Goal: Task Accomplishment & Management: Use online tool/utility

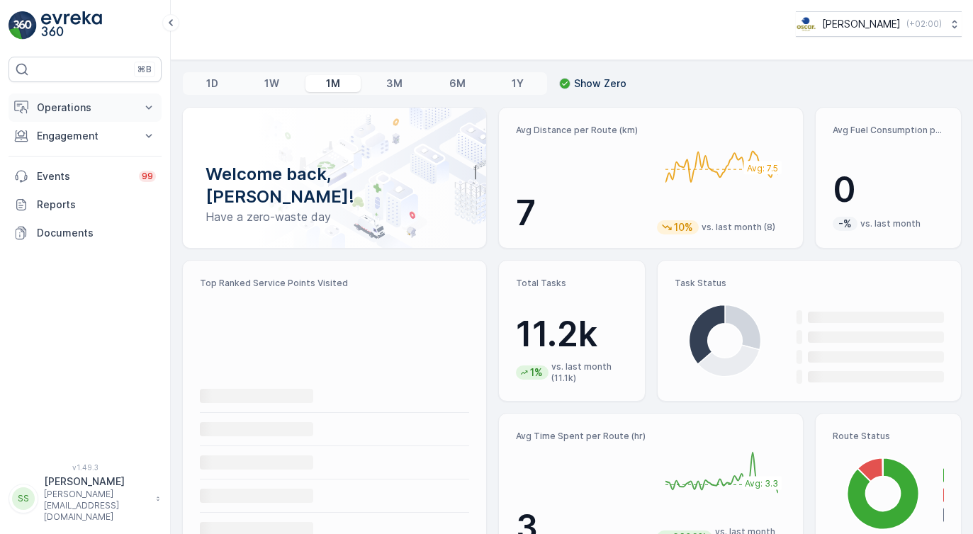
click at [97, 101] on p "Operations" at bounding box center [85, 108] width 96 height 14
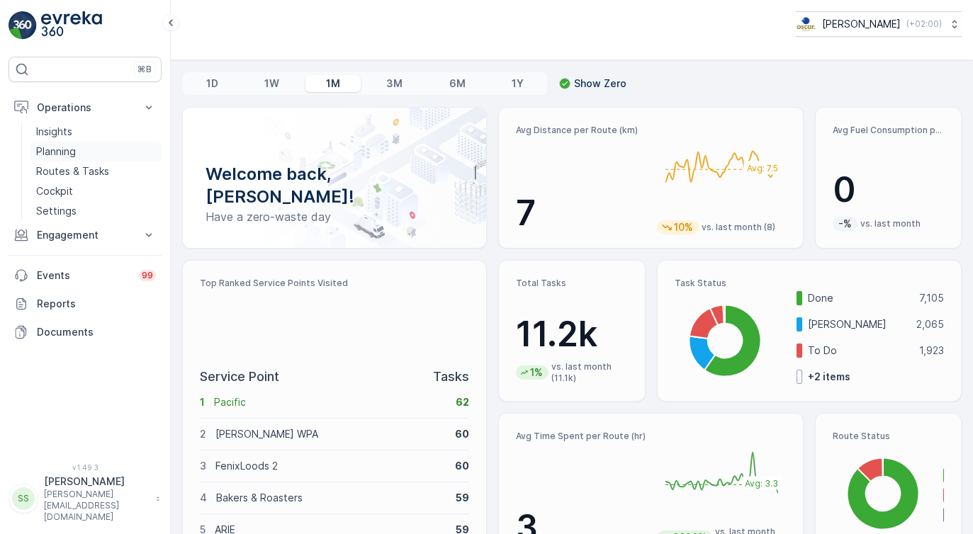
click at [65, 150] on p "Planning" at bounding box center [56, 152] width 40 height 14
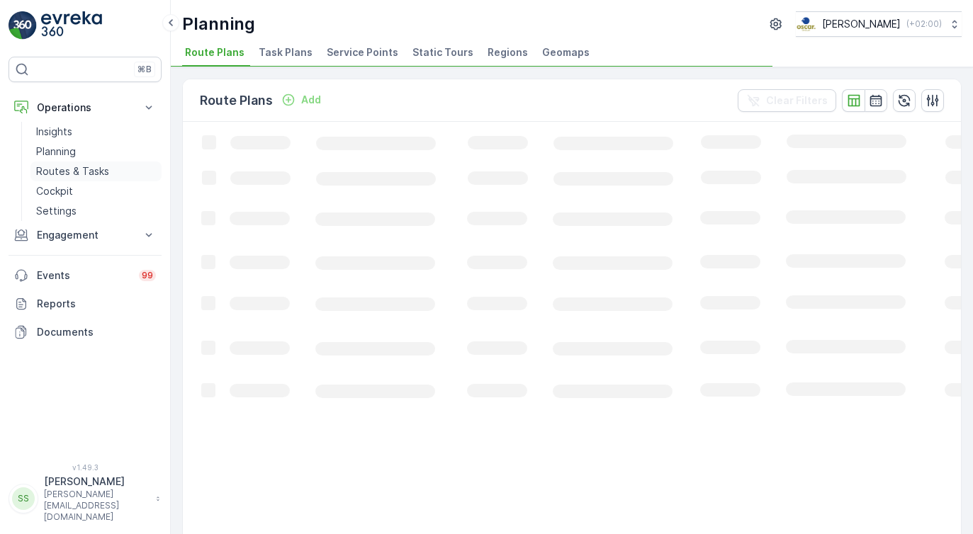
click at [106, 176] on p "Routes & Tasks" at bounding box center [72, 171] width 73 height 14
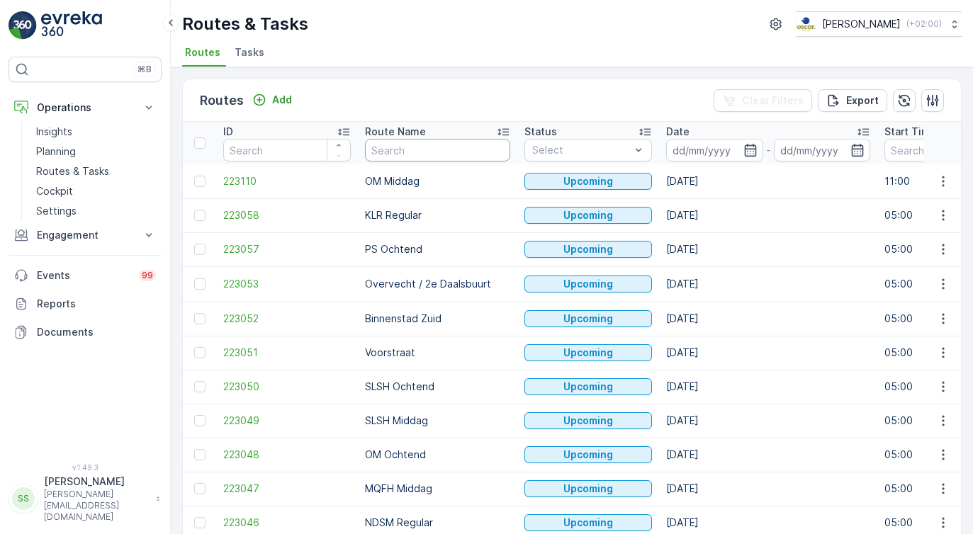
click at [444, 148] on input "text" at bounding box center [437, 150] width 145 height 23
click at [743, 149] on icon "button" at bounding box center [750, 150] width 14 height 14
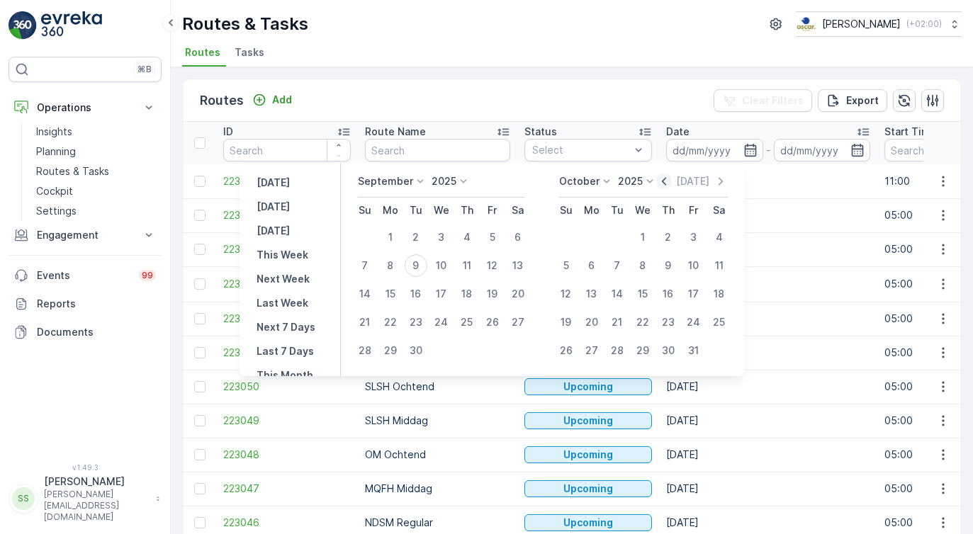
click at [666, 183] on icon "button" at bounding box center [664, 181] width 4 height 8
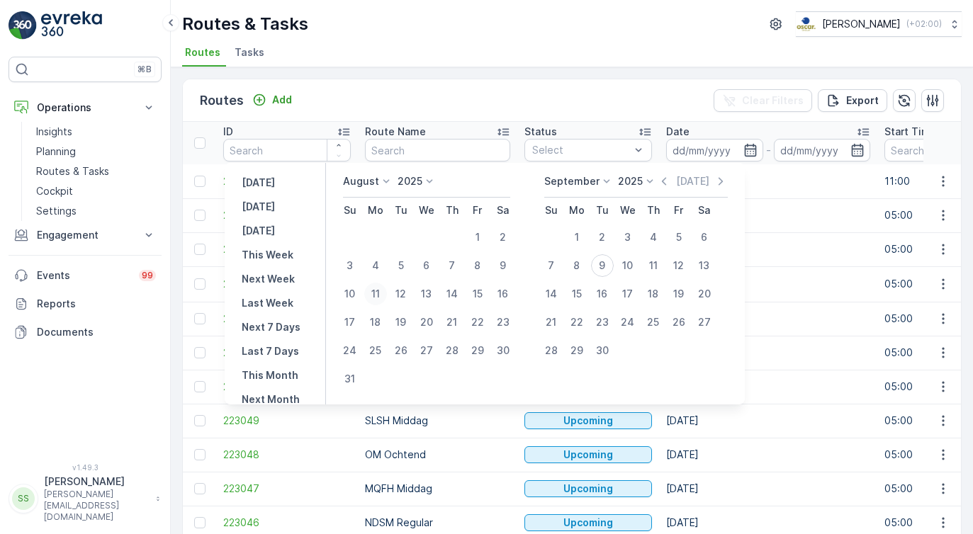
click at [380, 300] on div "11" at bounding box center [375, 294] width 23 height 23
type input "[DATE]"
click at [508, 293] on div "16" at bounding box center [503, 294] width 23 height 23
type input "[DATE]"
click at [377, 296] on div "11" at bounding box center [375, 294] width 23 height 23
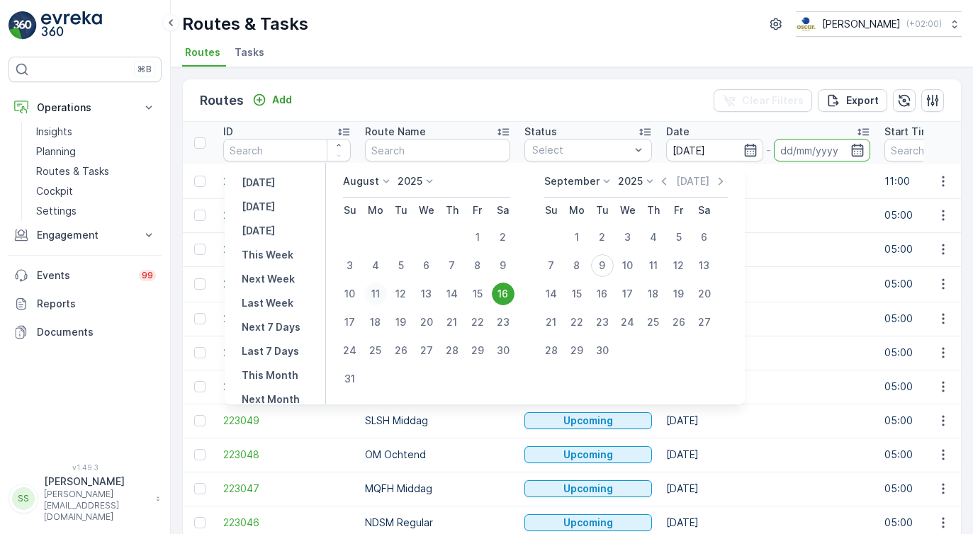
type input "[DATE]"
click at [815, 156] on div at bounding box center [822, 150] width 97 height 23
type input "[DATE]"
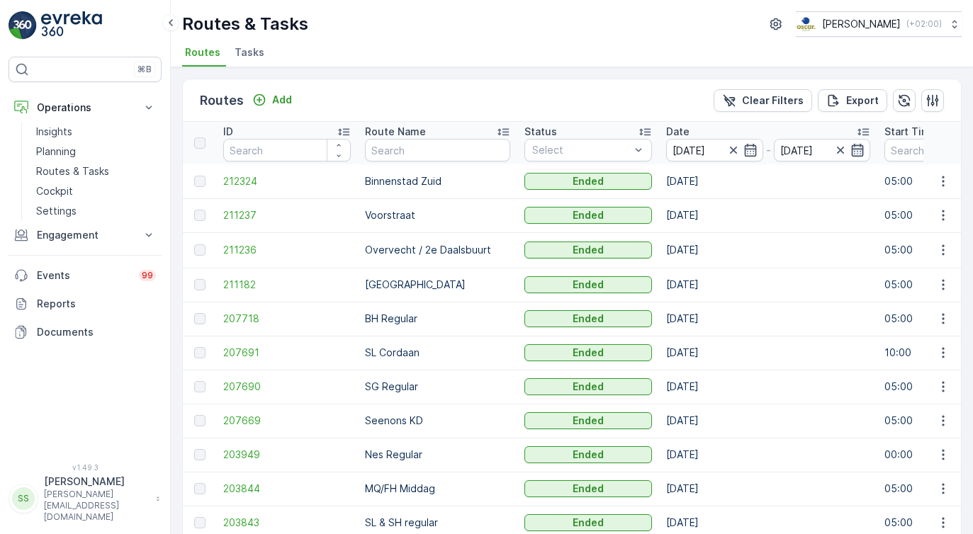
click at [850, 149] on icon "button" at bounding box center [857, 150] width 14 height 14
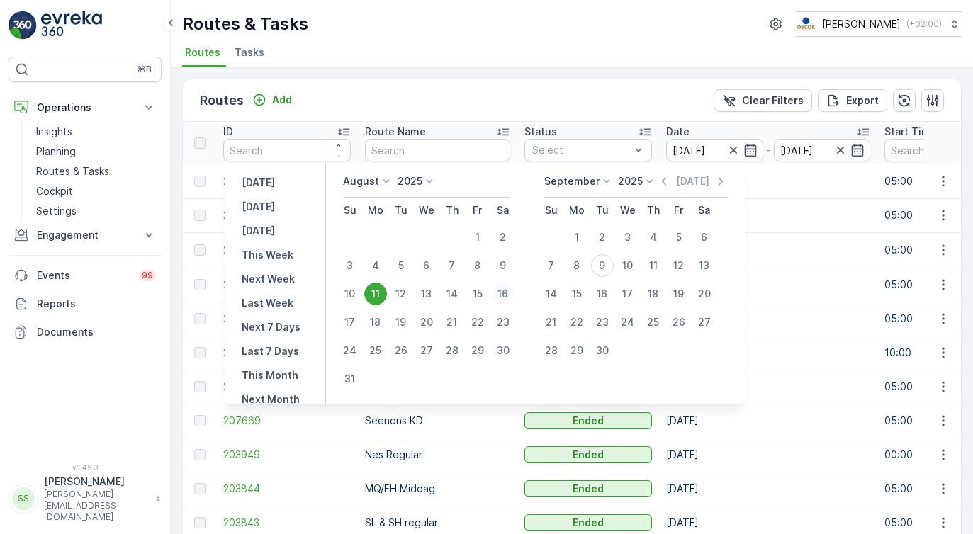
click at [509, 294] on div "16" at bounding box center [503, 294] width 23 height 23
type input "[DATE]"
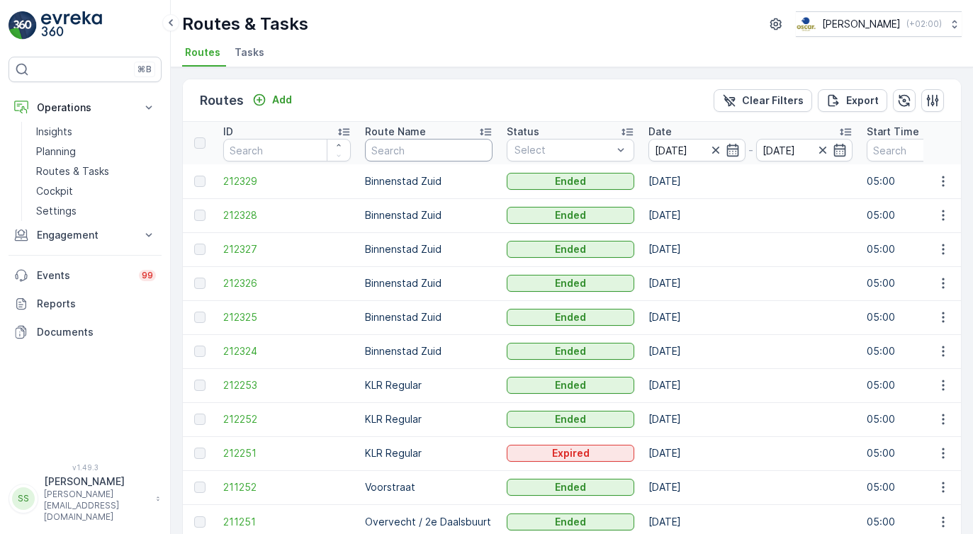
click at [459, 154] on input "text" at bounding box center [429, 150] width 128 height 23
type input "wg"
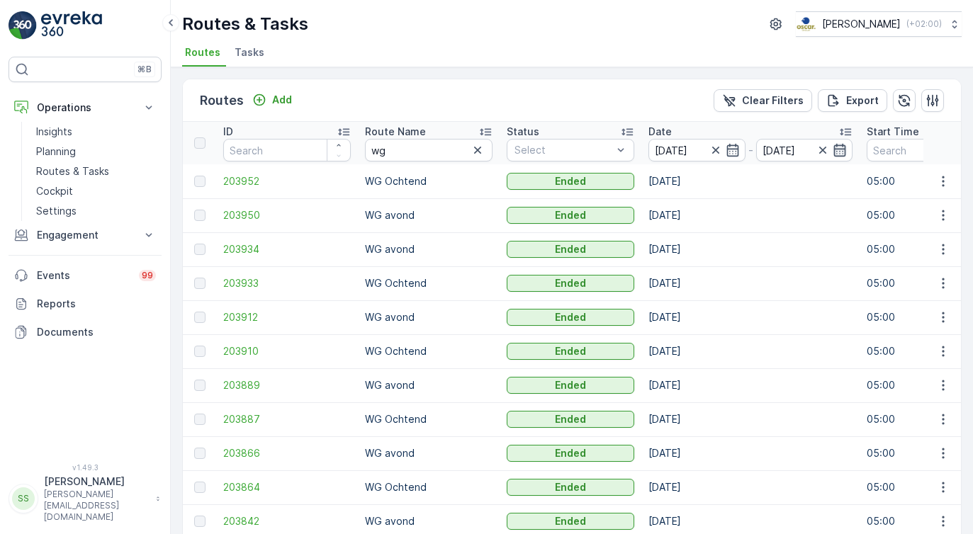
click at [839, 153] on icon "button" at bounding box center [839, 150] width 14 height 14
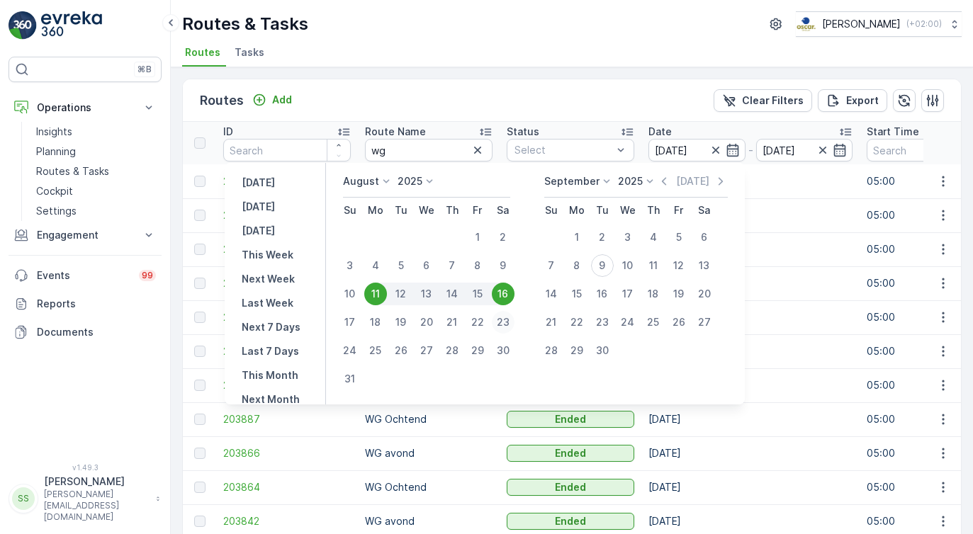
click at [507, 322] on div "23" at bounding box center [503, 322] width 23 height 23
type input "[DATE]"
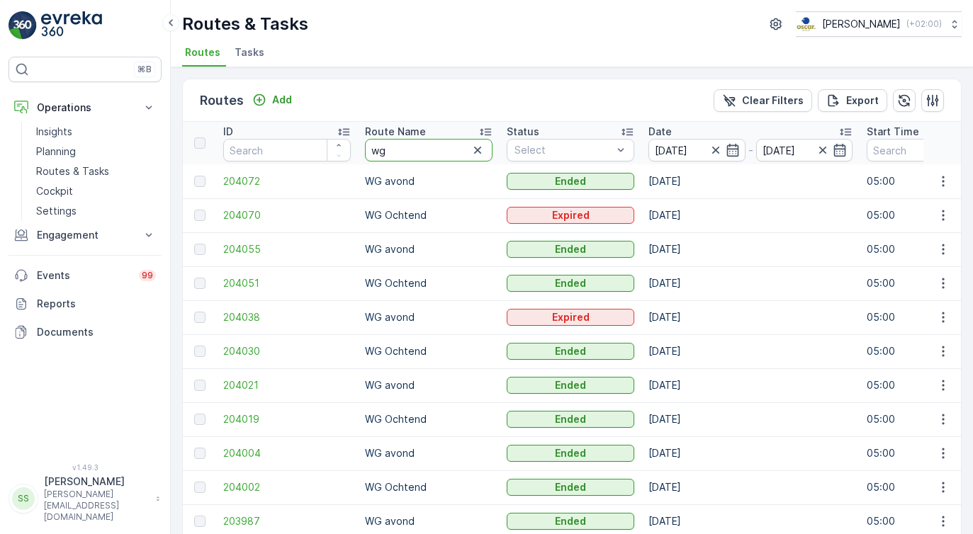
drag, startPoint x: 375, startPoint y: 152, endPoint x: 357, endPoint y: 153, distance: 18.4
click at [358, 153] on th "Route Name wg" at bounding box center [429, 143] width 142 height 43
type input "seenons"
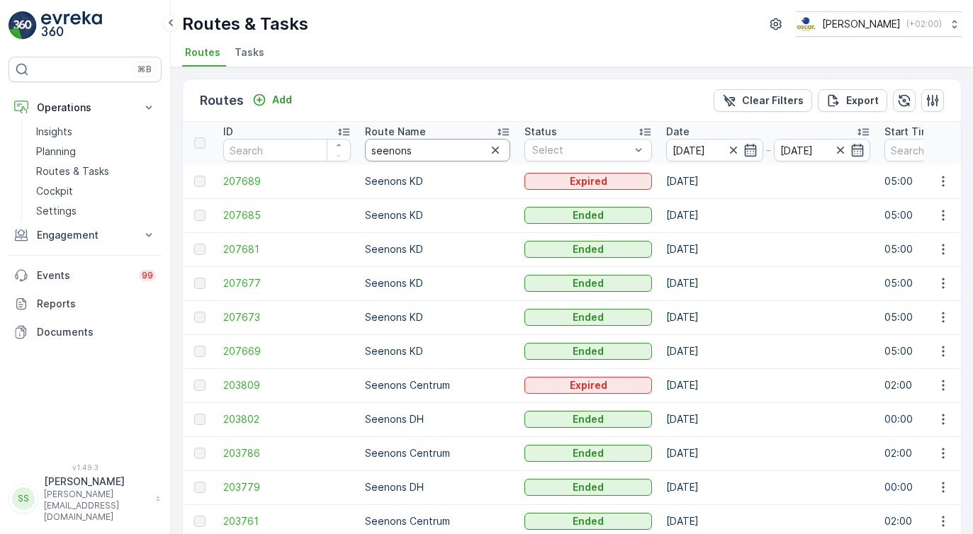
click at [430, 150] on input "seenons" at bounding box center [437, 150] width 145 height 23
drag, startPoint x: 431, startPoint y: 146, endPoint x: 324, endPoint y: 152, distance: 107.2
type input "WG"
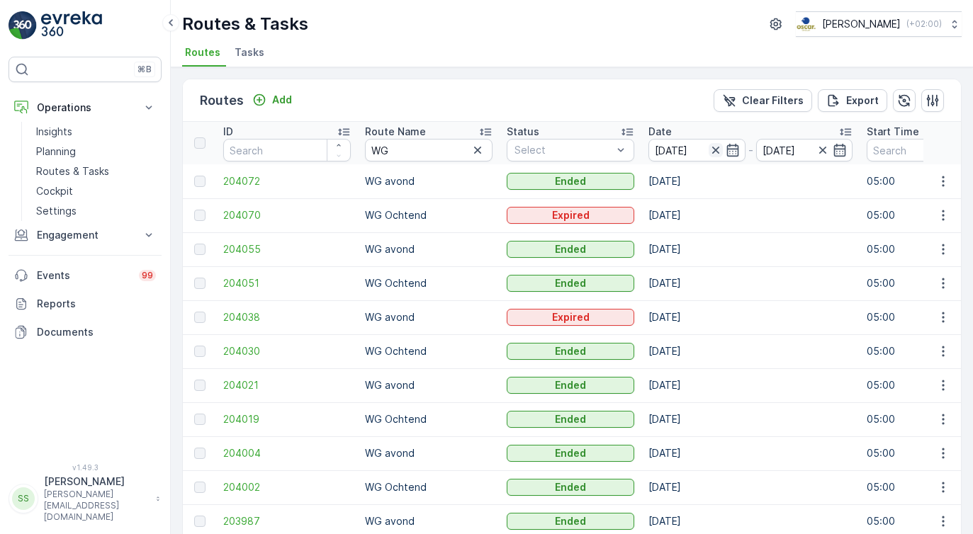
click at [711, 153] on icon "button" at bounding box center [714, 150] width 7 height 7
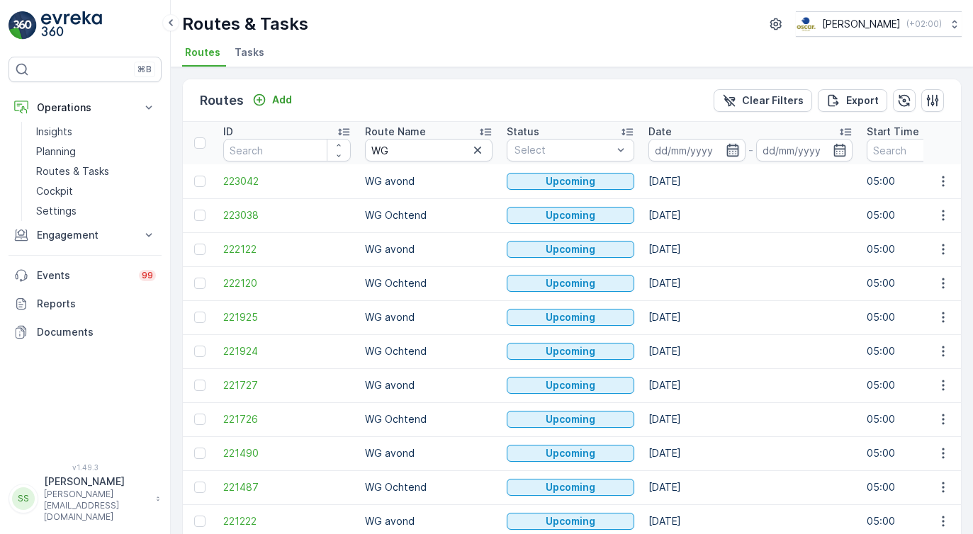
drag, startPoint x: 733, startPoint y: 140, endPoint x: 738, endPoint y: 150, distance: 11.7
click at [739, 150] on input at bounding box center [696, 150] width 97 height 23
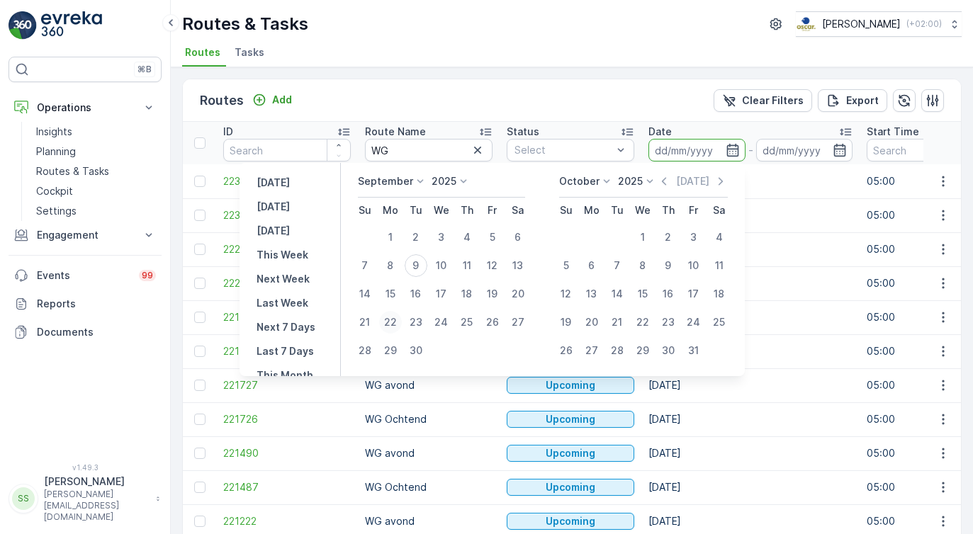
click at [390, 326] on div "22" at bounding box center [390, 322] width 23 height 23
click at [666, 183] on icon "button" at bounding box center [664, 181] width 4 height 8
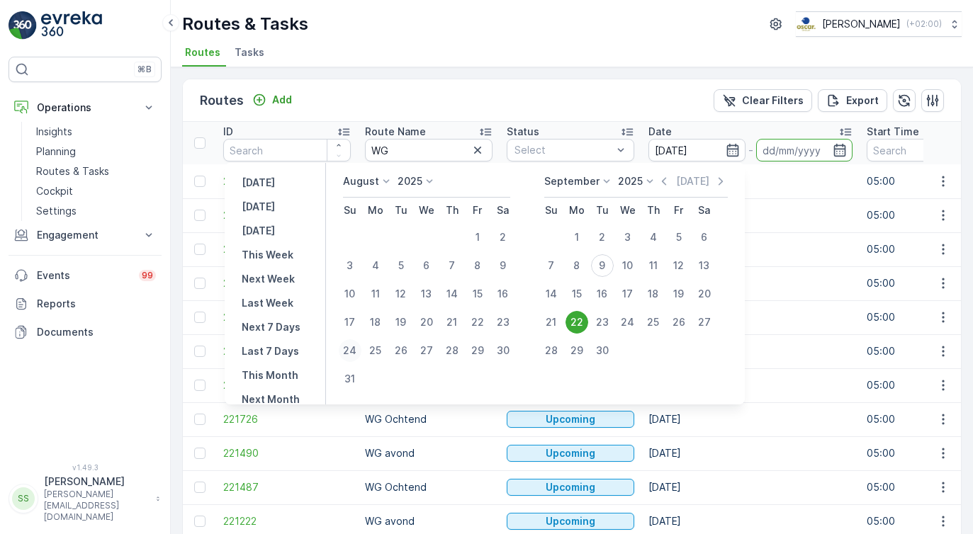
click at [356, 349] on div "24" at bounding box center [350, 350] width 23 height 23
type input "[DATE]"
drag, startPoint x: 385, startPoint y: 353, endPoint x: 375, endPoint y: 368, distance: 18.9
click at [385, 353] on div "25" at bounding box center [375, 350] width 23 height 23
type input "[DATE]"
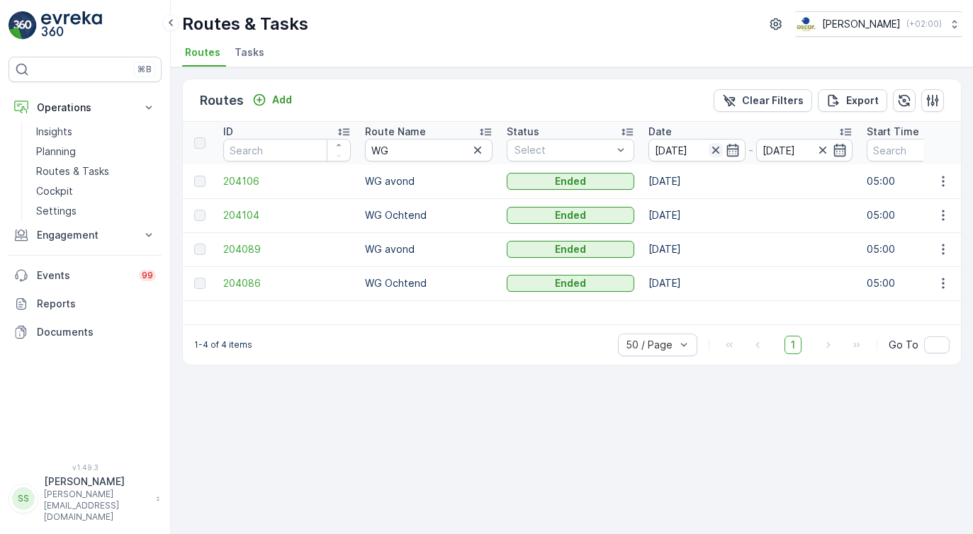
click at [715, 149] on icon "button" at bounding box center [714, 150] width 7 height 7
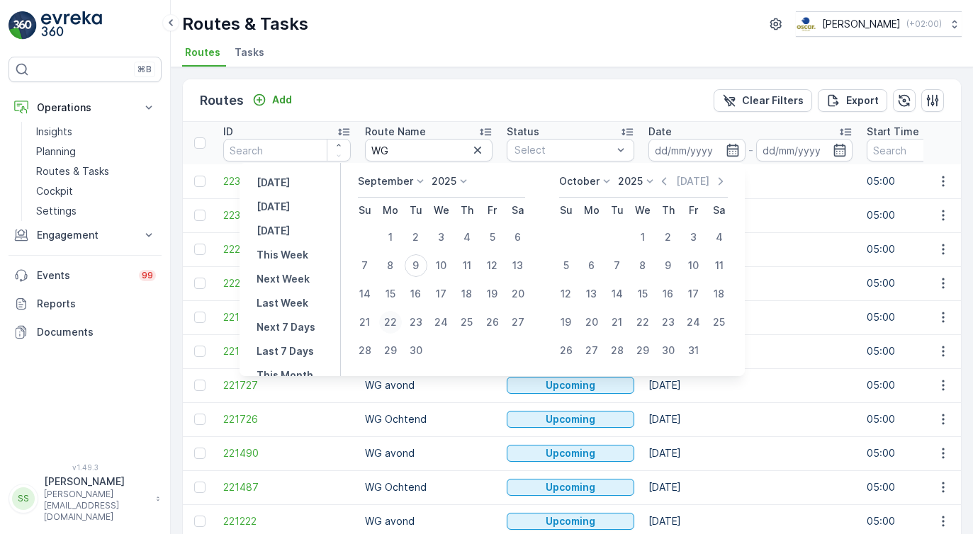
click at [389, 319] on div "22" at bounding box center [390, 322] width 23 height 23
type input "[DATE]"
click at [666, 180] on icon "button" at bounding box center [664, 181] width 4 height 8
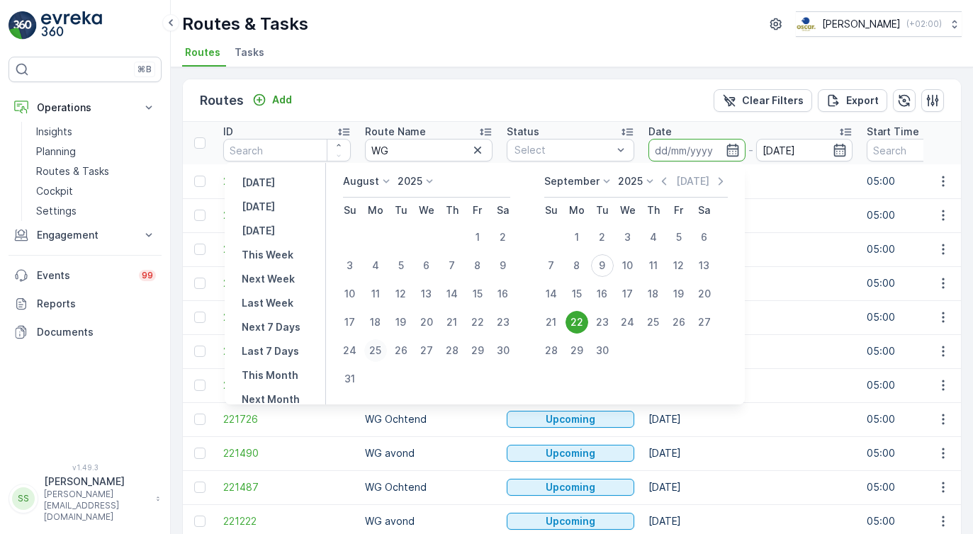
click at [379, 350] on div "25" at bounding box center [375, 350] width 23 height 23
type input "[DATE]"
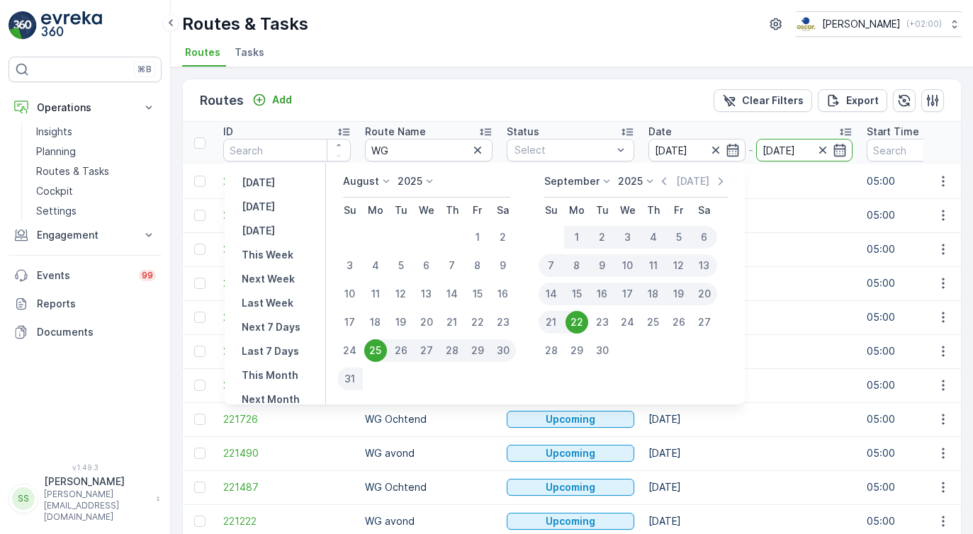
click at [363, 378] on div "31" at bounding box center [350, 379] width 26 height 23
type input "[DATE]"
